Goal: Find specific page/section: Find specific page/section

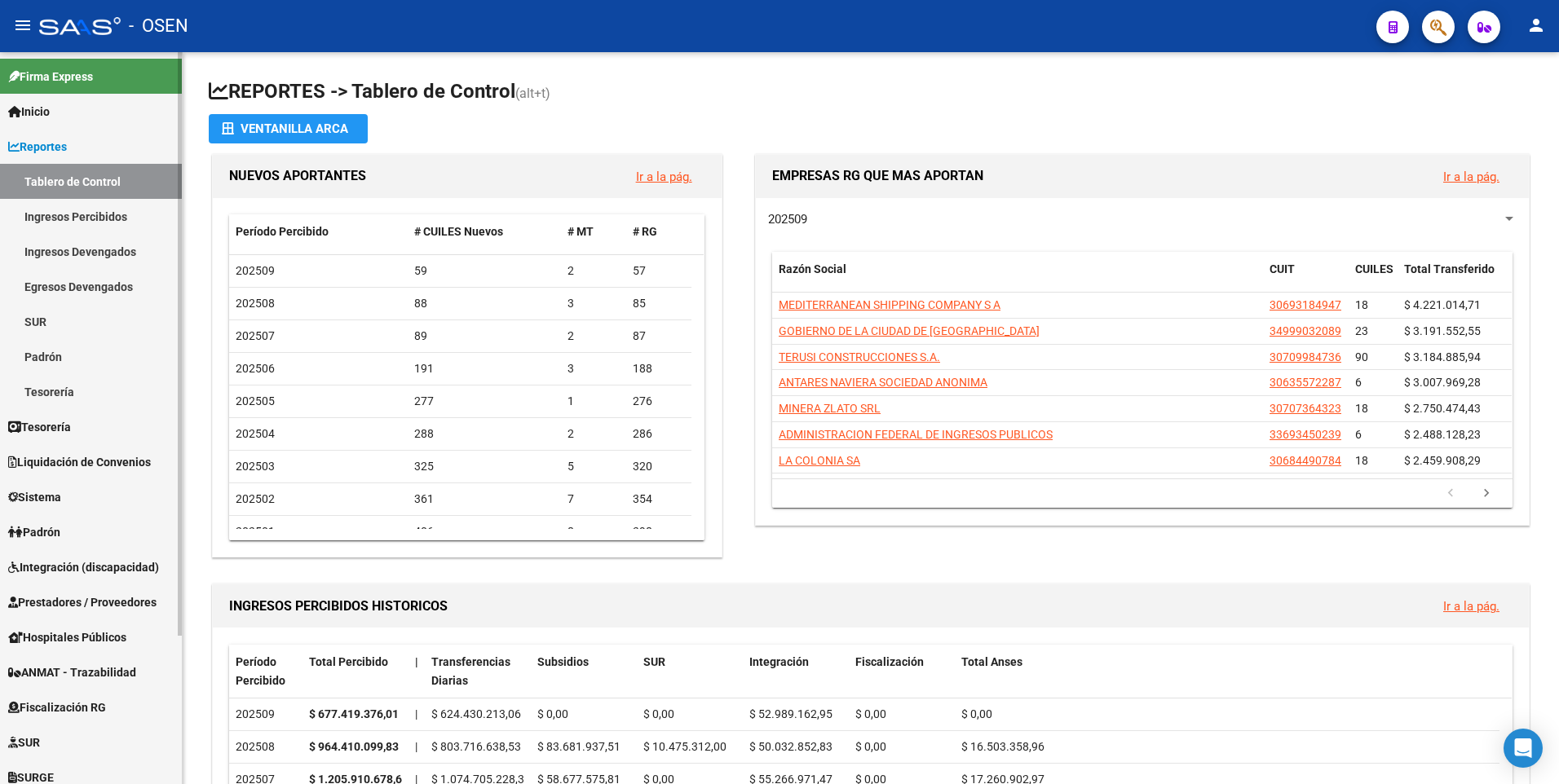
click at [118, 466] on span "Liquidación de Convenios" at bounding box center [79, 462] width 142 height 18
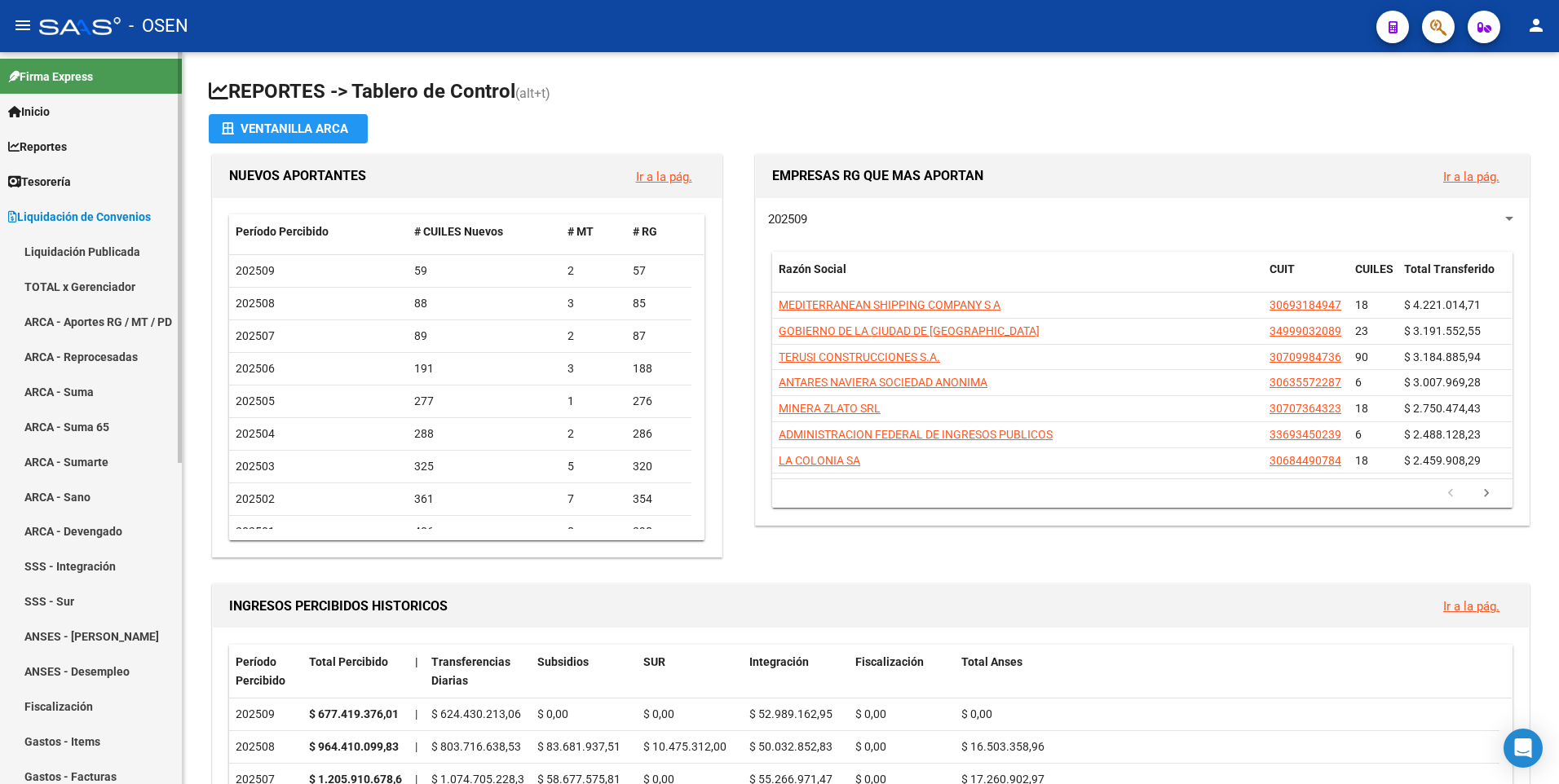
click at [103, 288] on link "TOTAL x Gerenciador" at bounding box center [91, 286] width 182 height 35
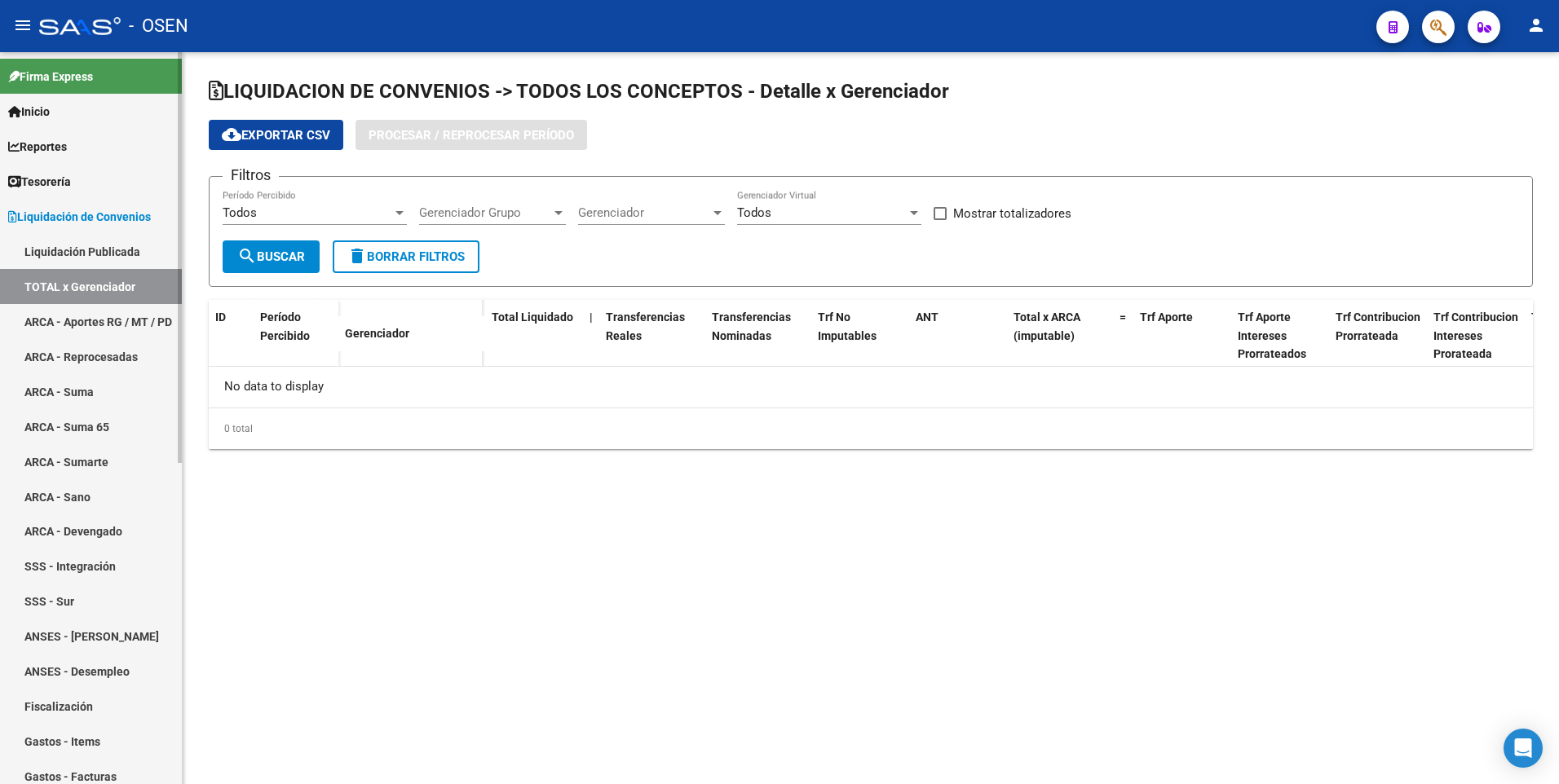
checkbox input "true"
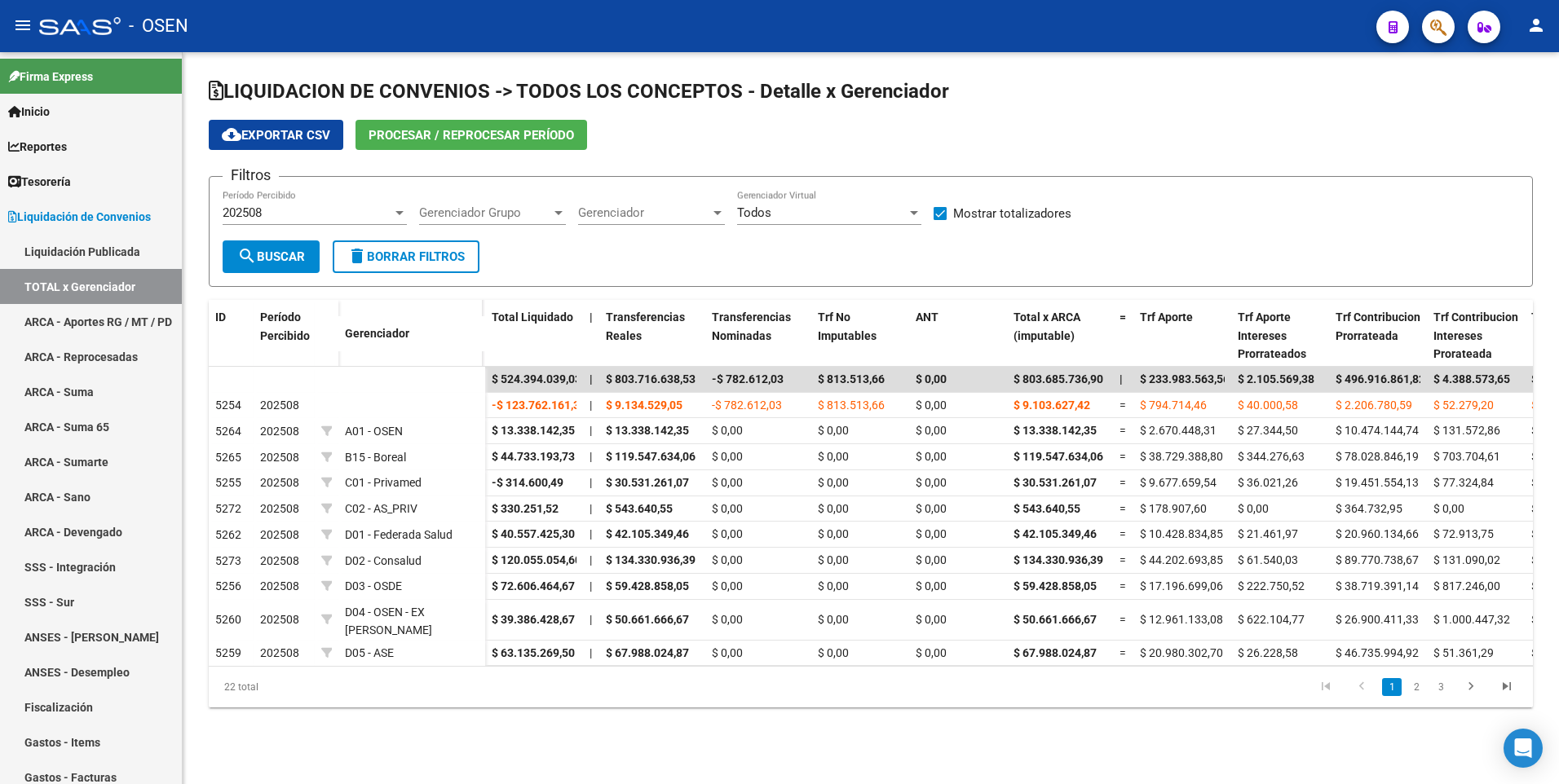
click at [339, 214] on div "202508" at bounding box center [307, 213] width 169 height 15
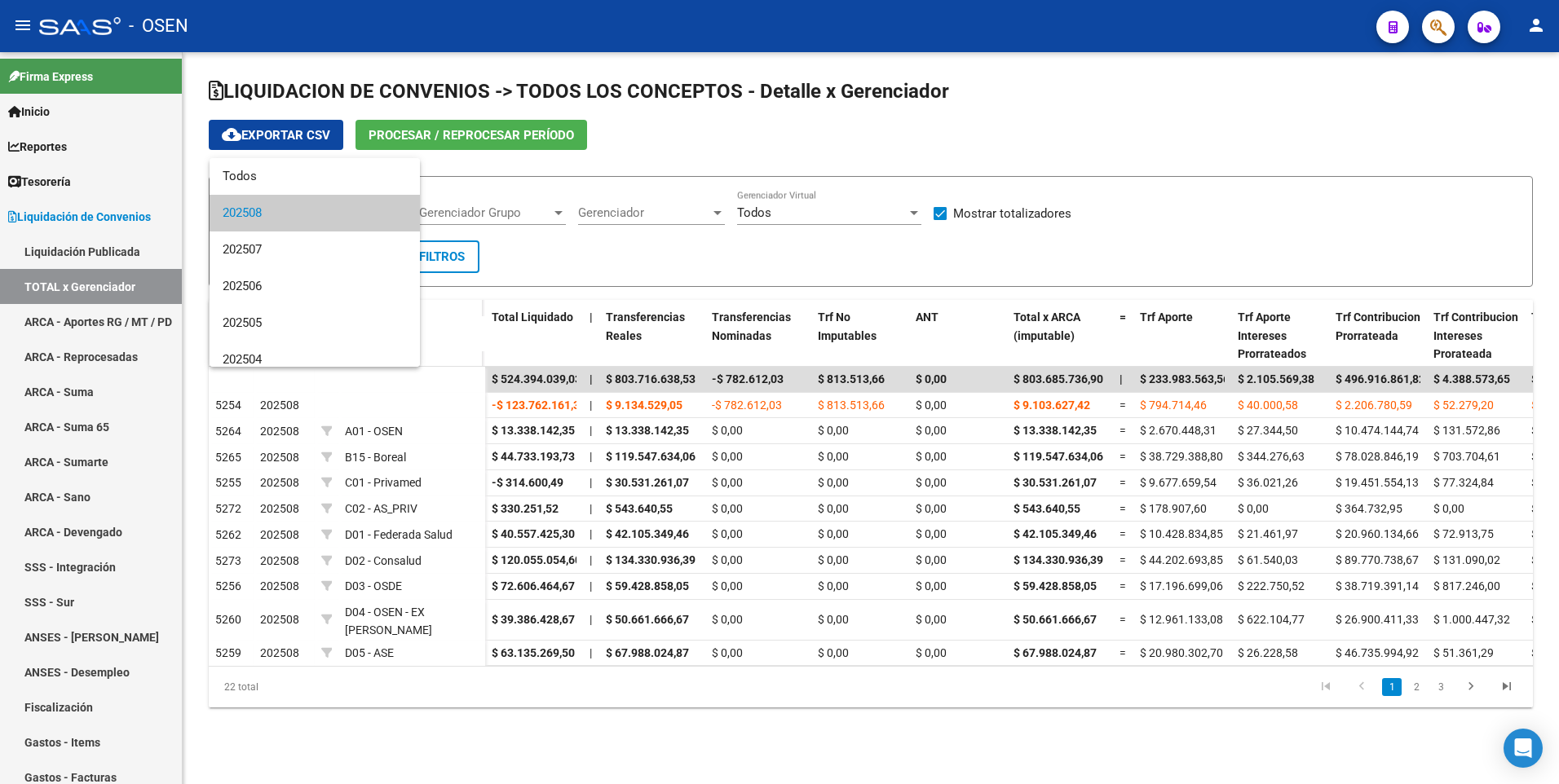
click at [74, 148] on div at bounding box center [780, 392] width 1559 height 784
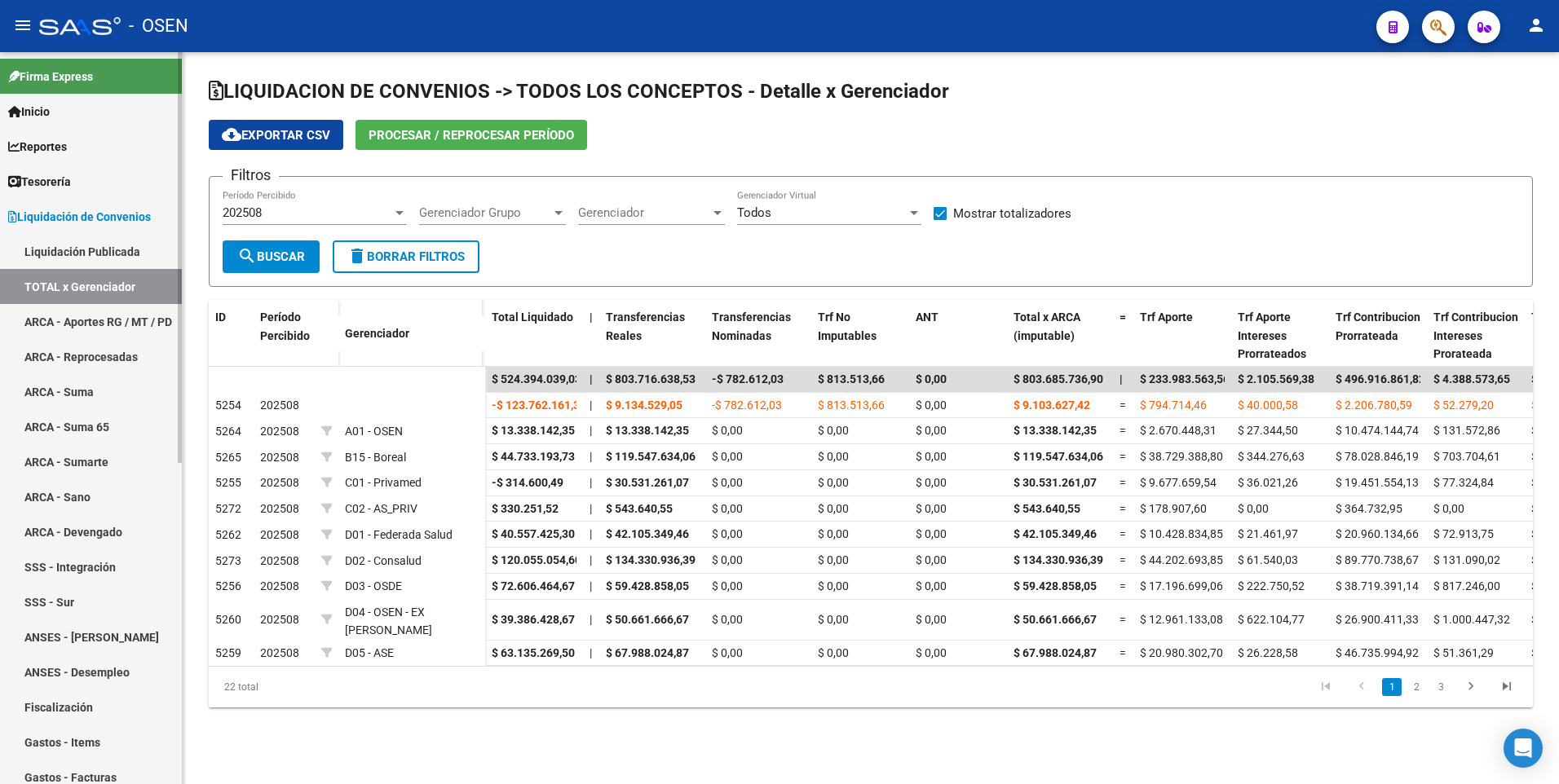
click at [39, 150] on span "Reportes" at bounding box center [37, 147] width 59 height 18
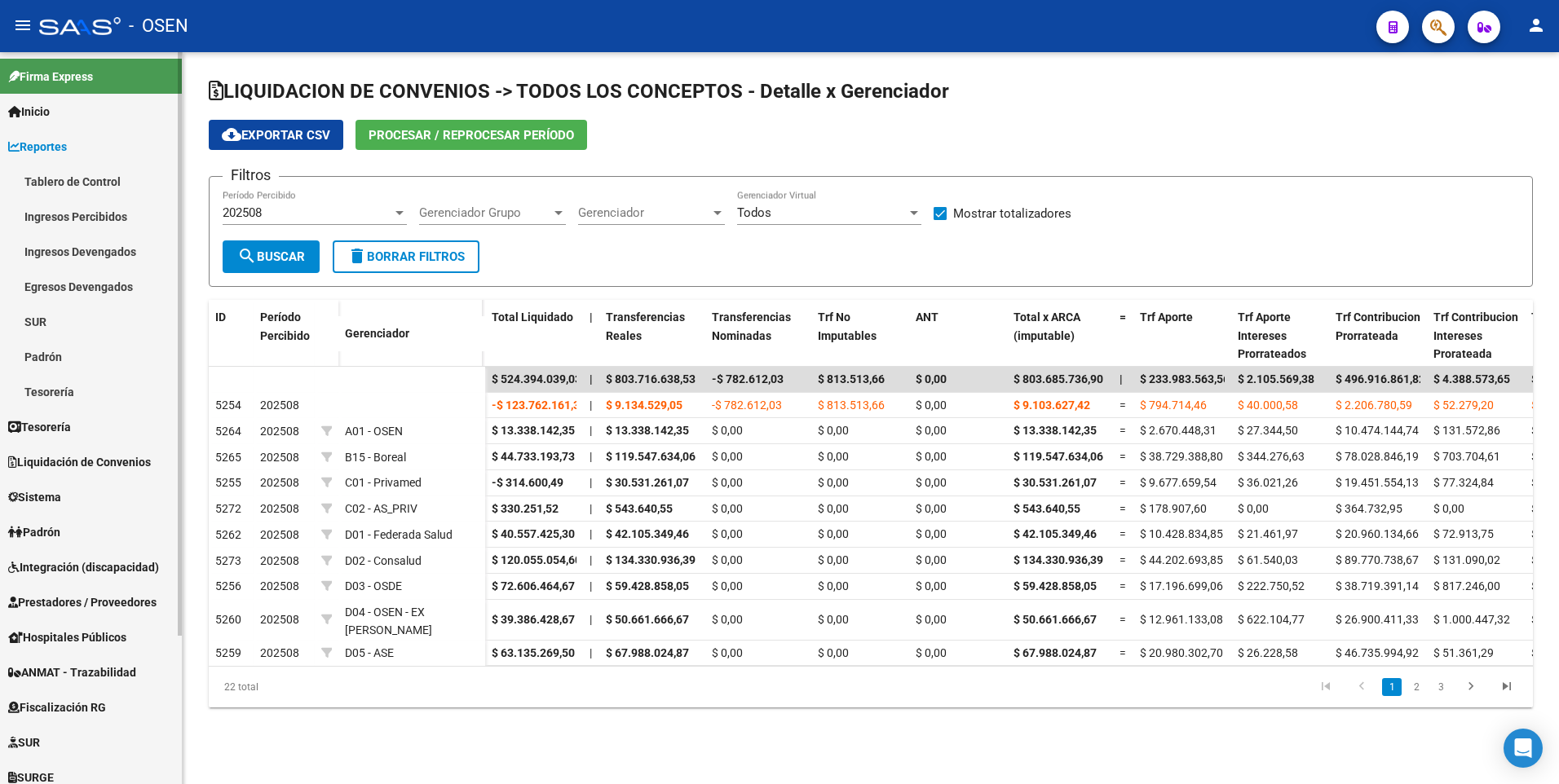
click at [44, 360] on link "Padrón" at bounding box center [91, 356] width 182 height 35
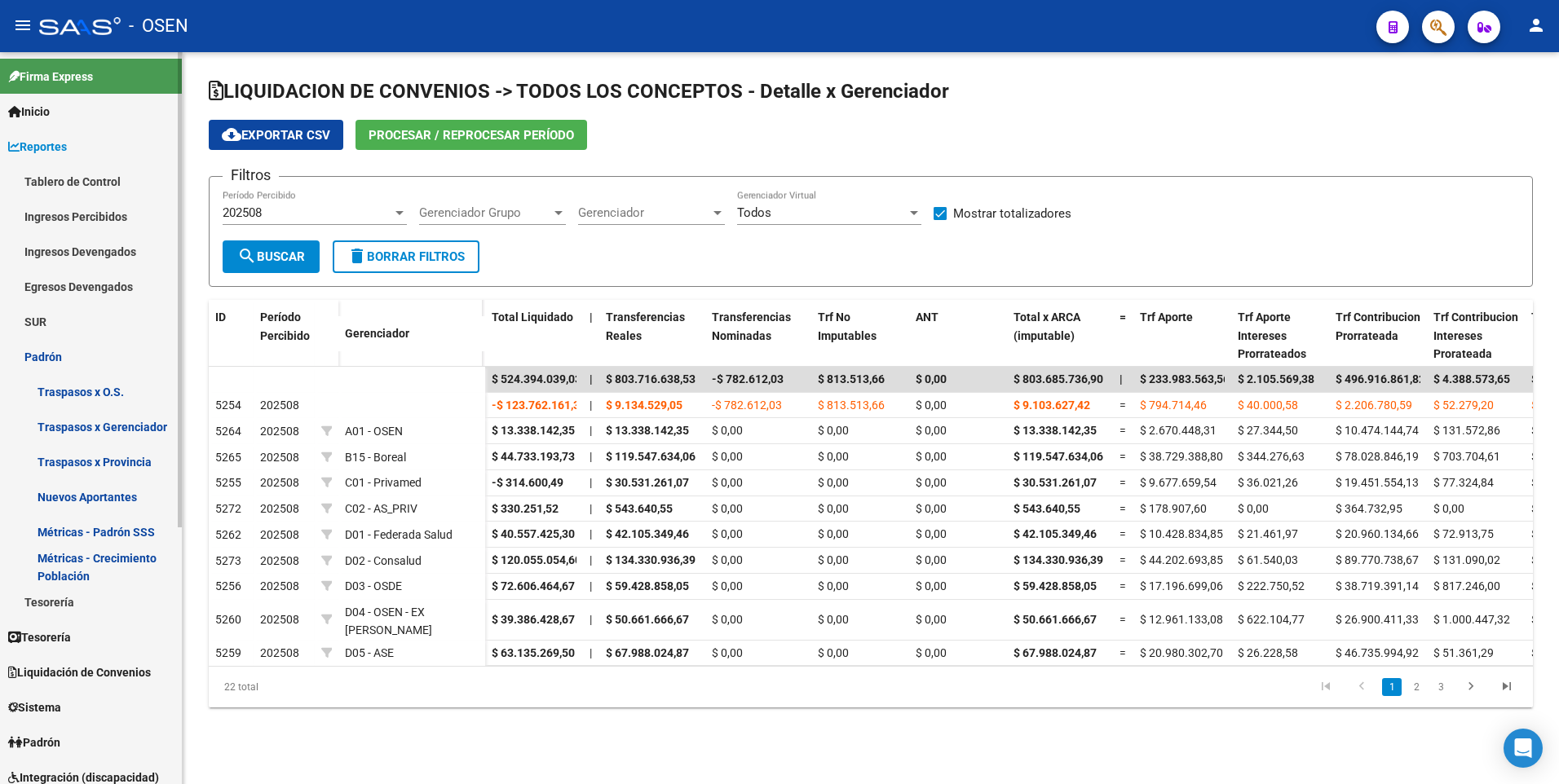
click at [111, 532] on link "Métricas - Padrón SSS" at bounding box center [91, 532] width 182 height 35
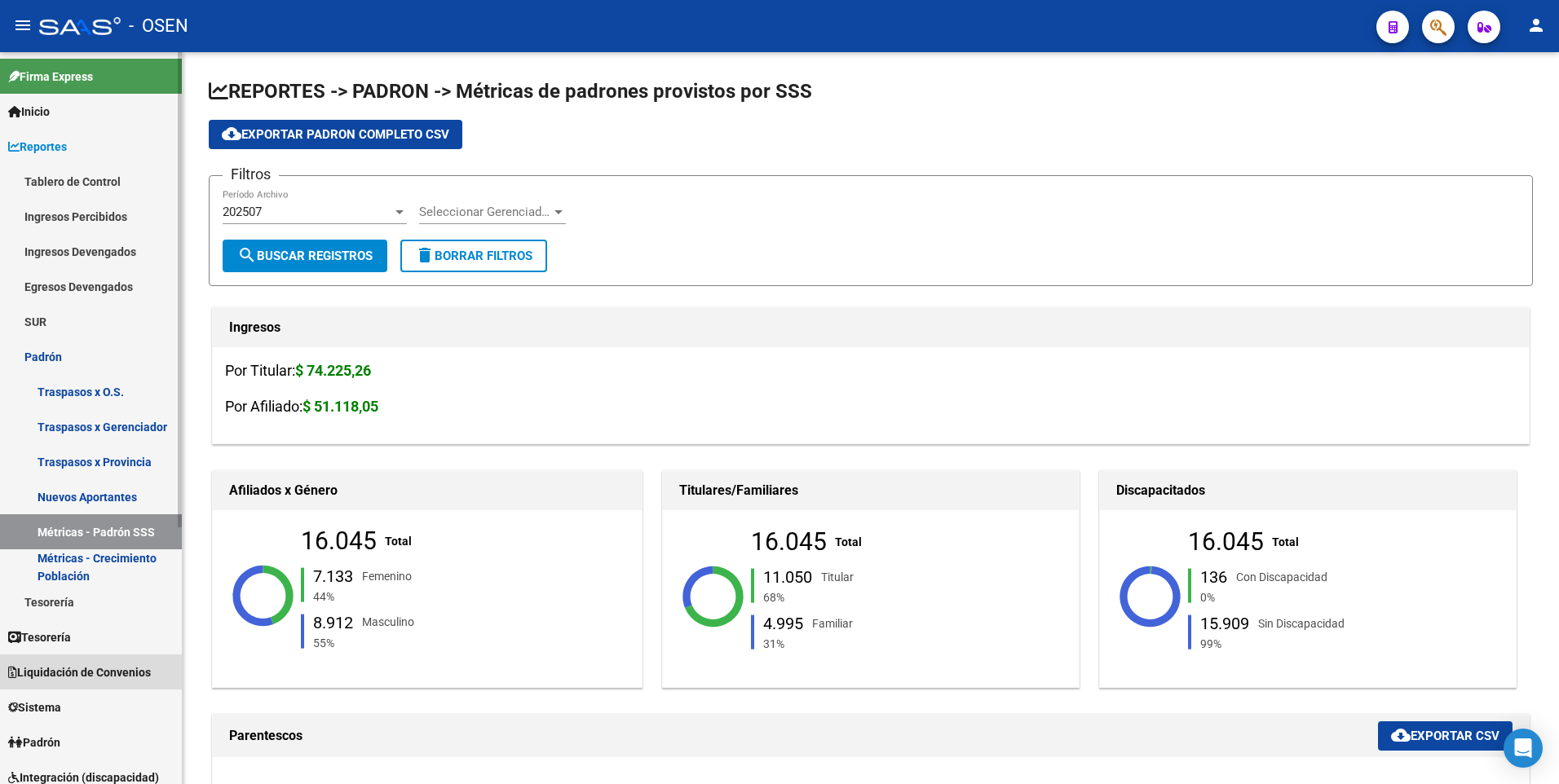
click at [83, 664] on span "Liquidación de Convenios" at bounding box center [79, 673] width 142 height 18
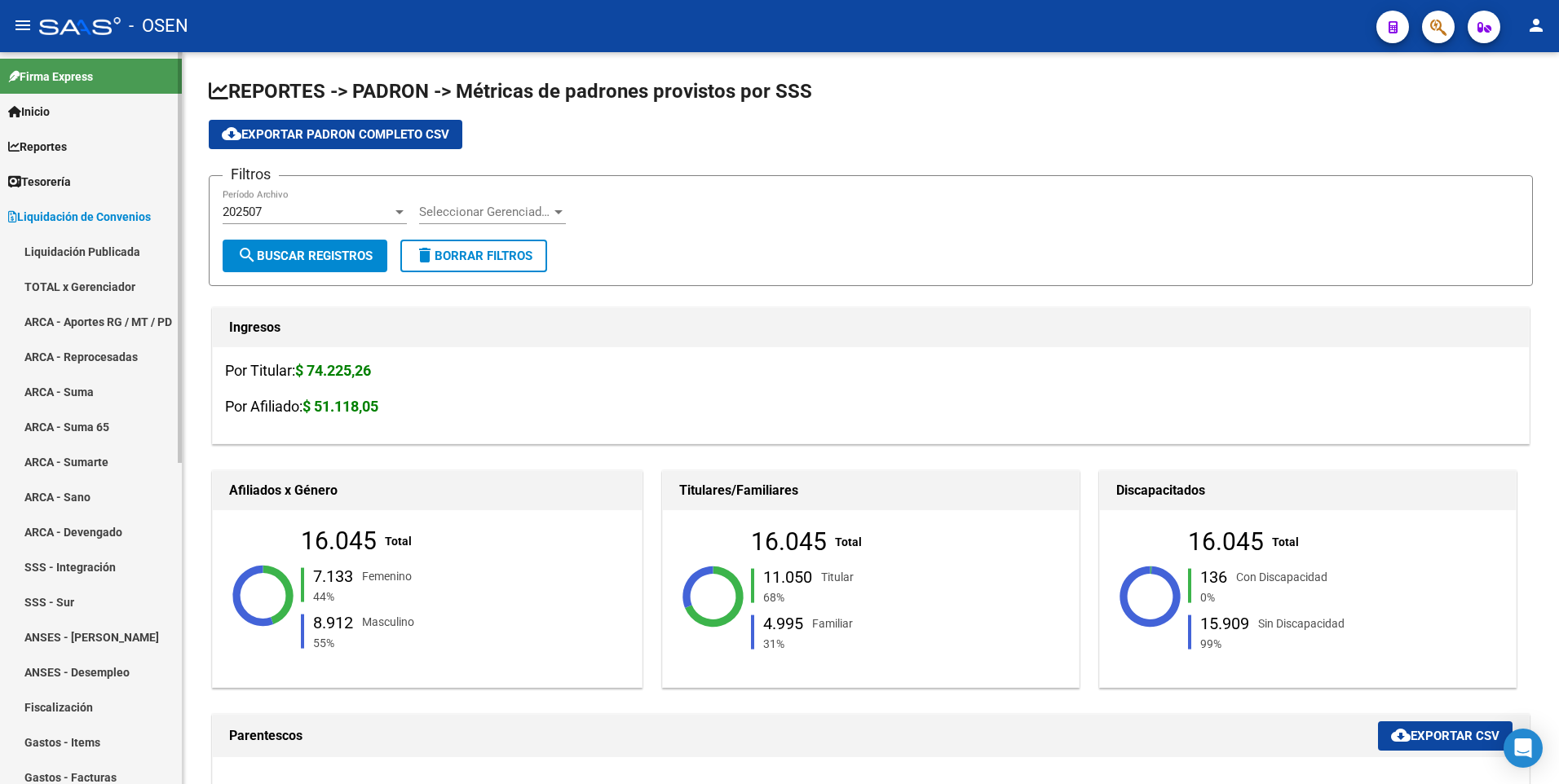
click at [95, 276] on link "TOTAL x Gerenciador" at bounding box center [91, 286] width 182 height 35
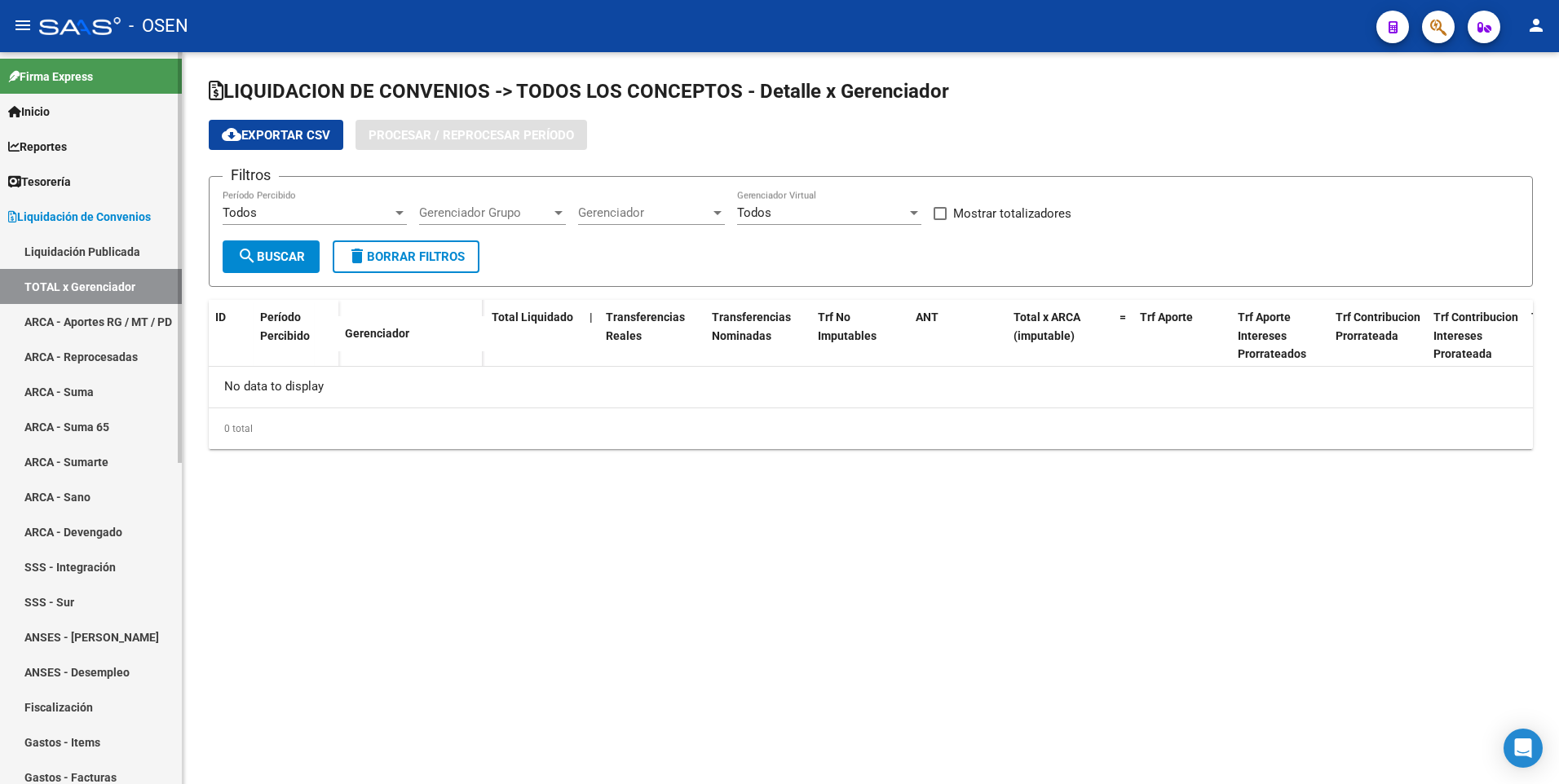
checkbox input "true"
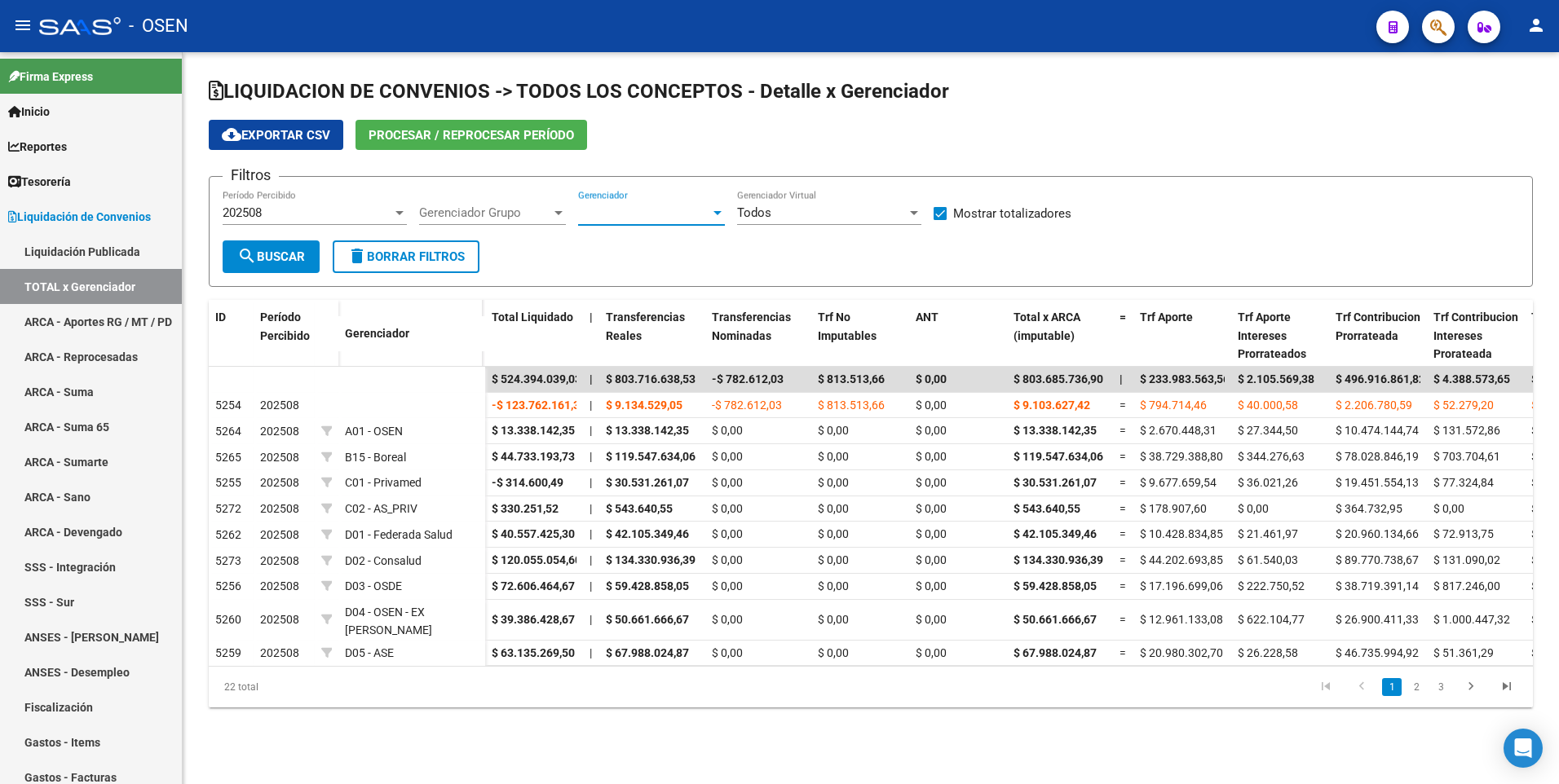
click at [616, 210] on span "Gerenciador" at bounding box center [644, 213] width 132 height 15
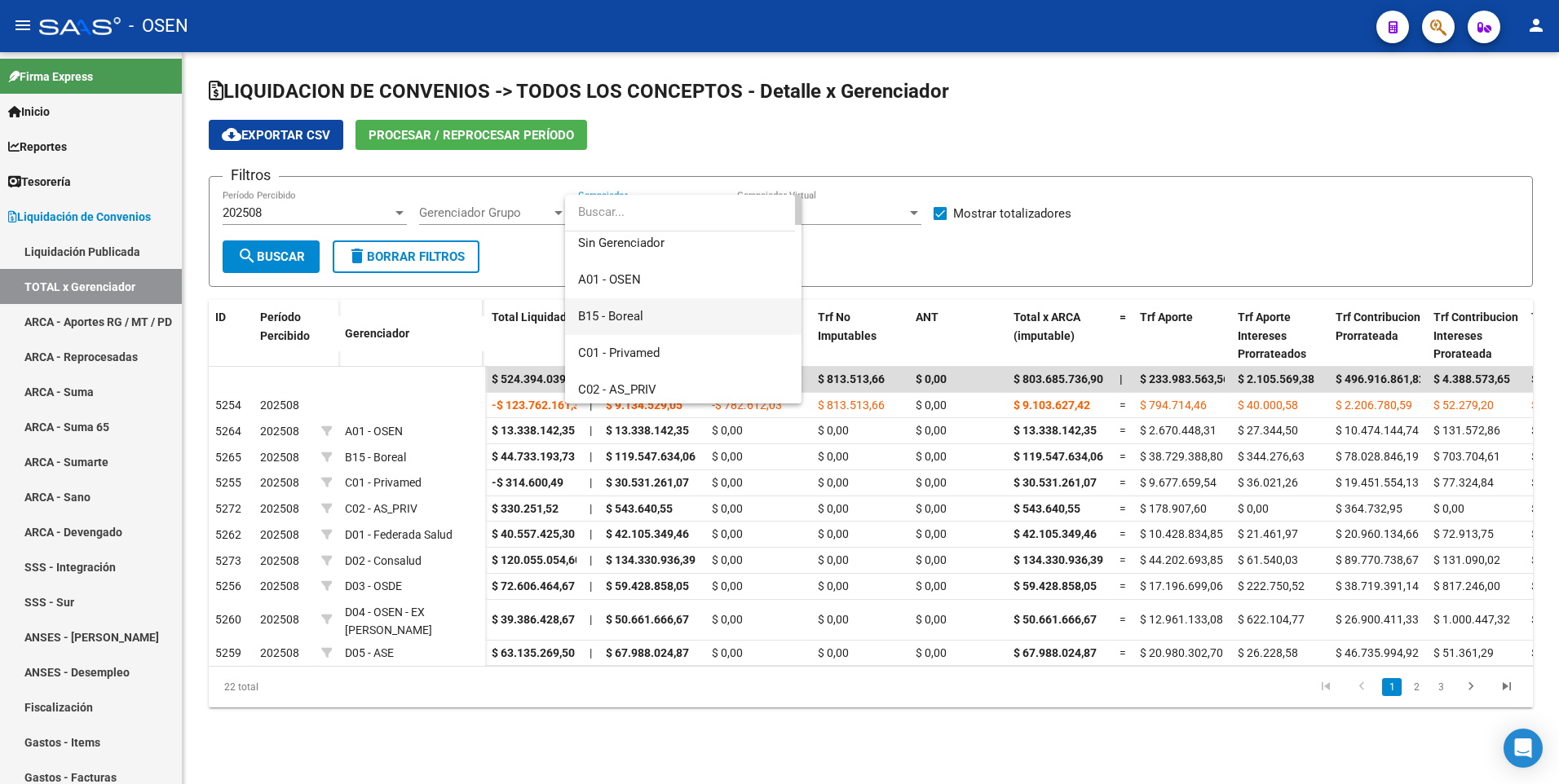
scroll to position [82, 0]
click at [659, 316] on span "C01 - Privamed" at bounding box center [619, 315] width 82 height 15
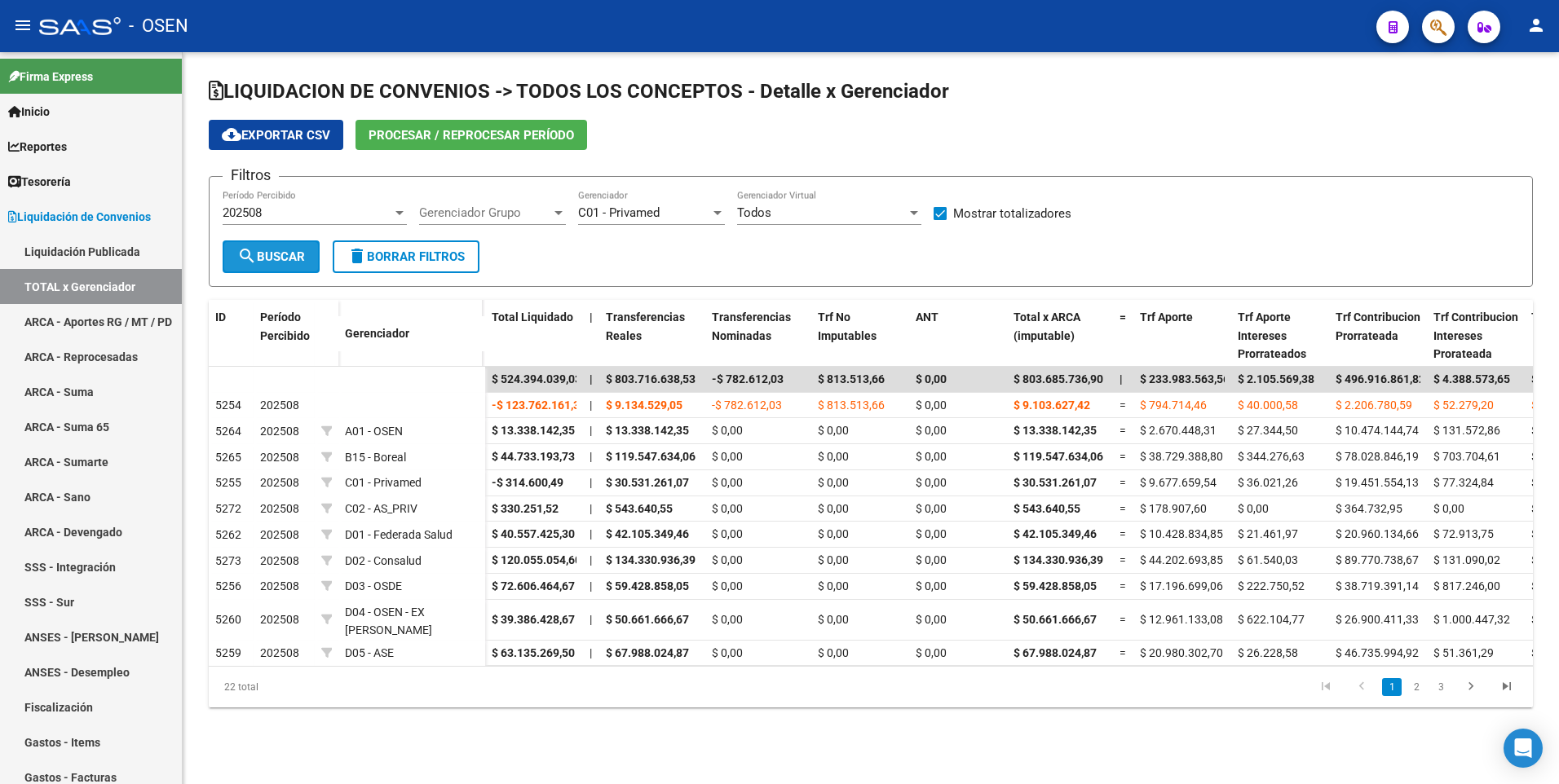
click at [280, 264] on span "search Buscar" at bounding box center [271, 256] width 68 height 15
